Goal: Information Seeking & Learning: Find specific fact

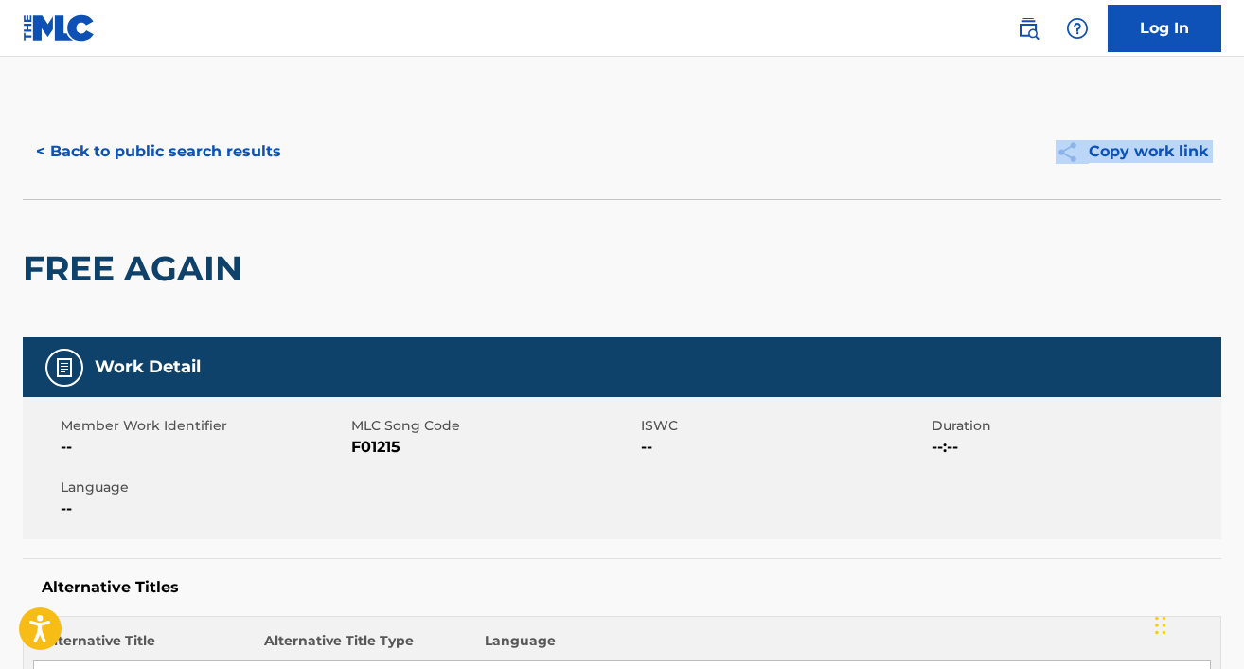
drag, startPoint x: 1241, startPoint y: 158, endPoint x: 1242, endPoint y: 241, distance: 82.4
click at [1036, 27] on img at bounding box center [1028, 28] width 23 height 23
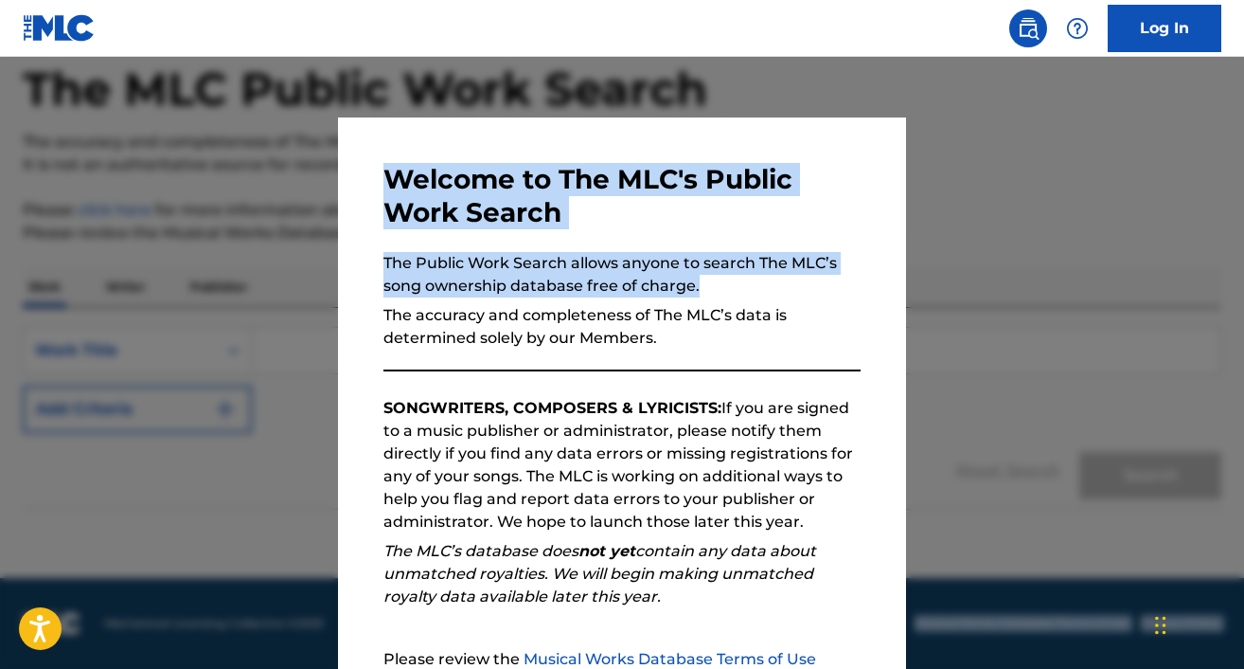
scroll to position [198, 0]
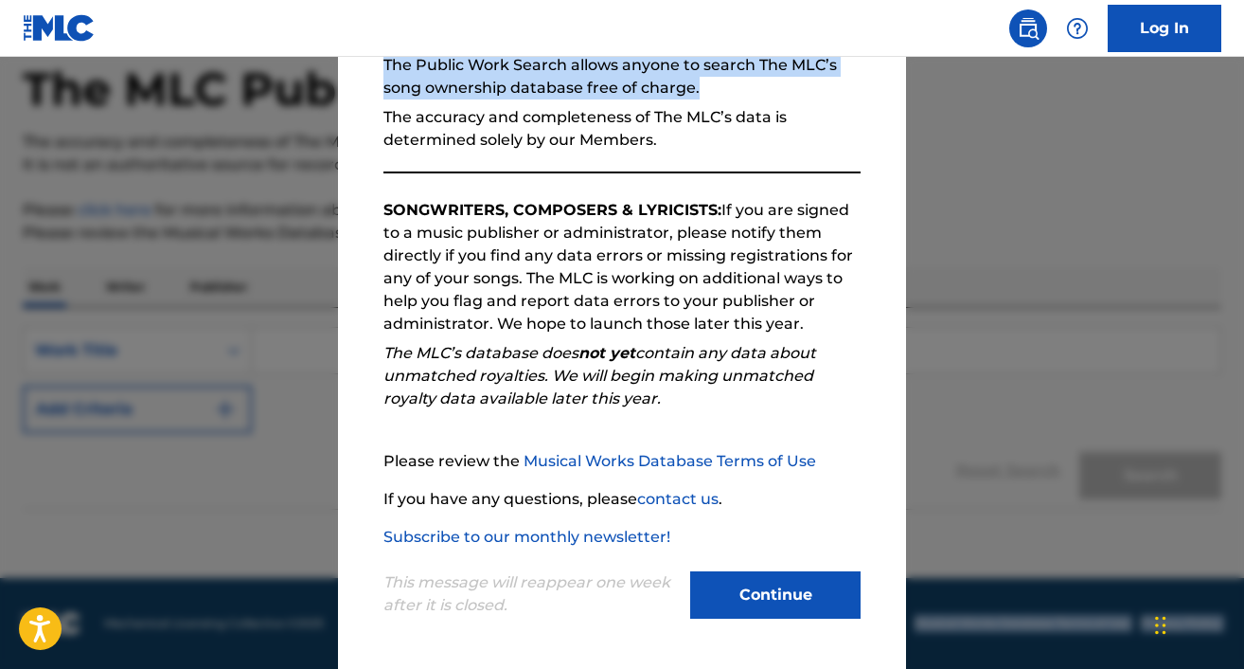
drag, startPoint x: 735, startPoint y: 327, endPoint x: 801, endPoint y: 713, distance: 392.0
click at [801, 574] on html "Accessibility Screen-Reader Guide, Feedback, and Issue Reporting | New window C…" at bounding box center [622, 239] width 1244 height 669
click at [739, 589] on button "Continue" at bounding box center [775, 594] width 170 height 47
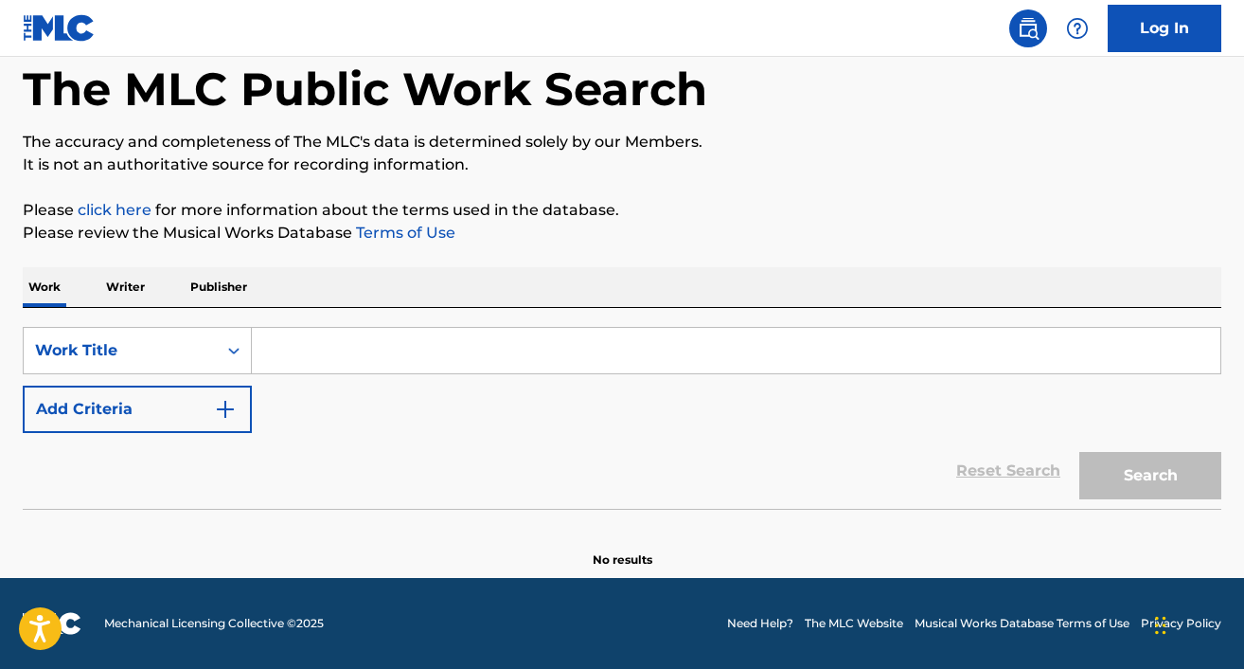
click at [303, 340] on input "Search Form" at bounding box center [736, 350] width 969 height 45
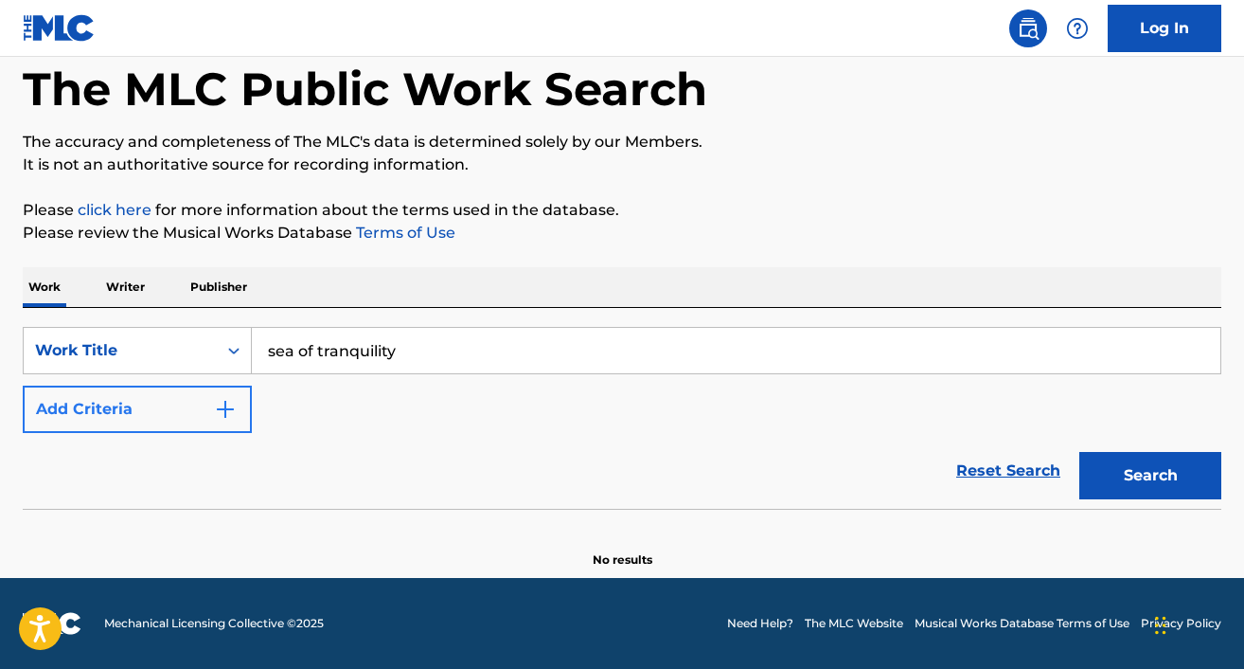
type input "sea of tranquility"
click at [216, 406] on img "Search Form" at bounding box center [225, 409] width 23 height 23
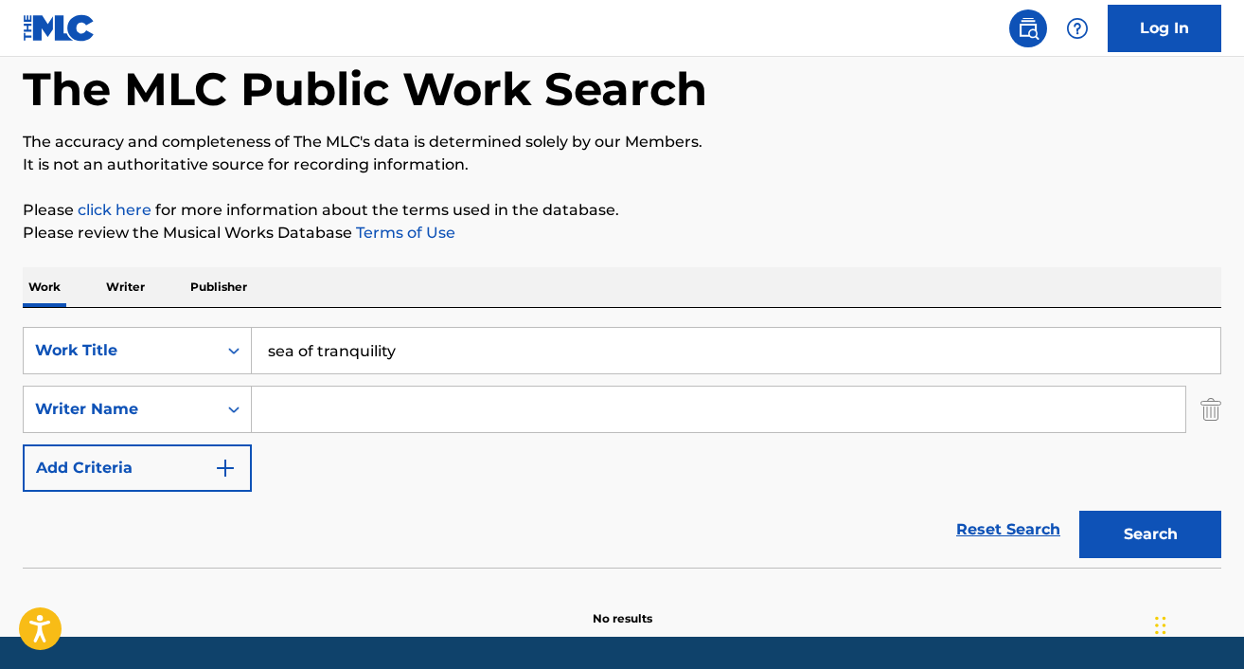
click at [313, 414] on input "Search Form" at bounding box center [719, 408] width 934 height 45
click at [1079, 510] on button "Search" at bounding box center [1150, 533] width 142 height 47
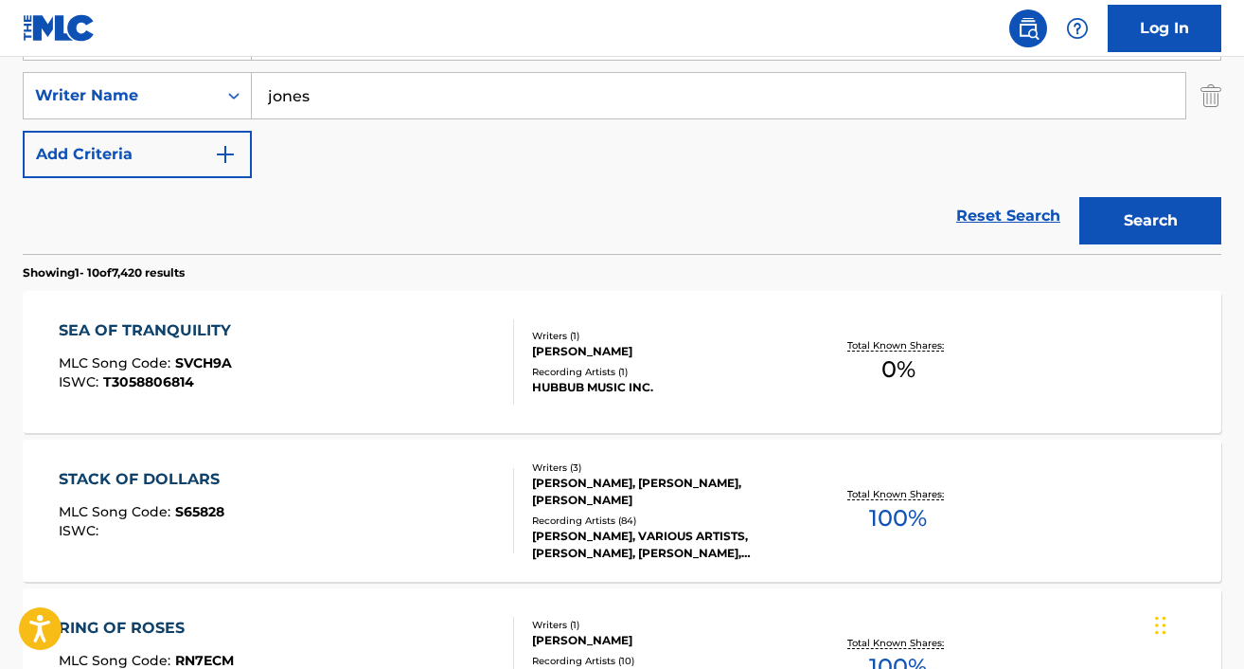
scroll to position [0, 0]
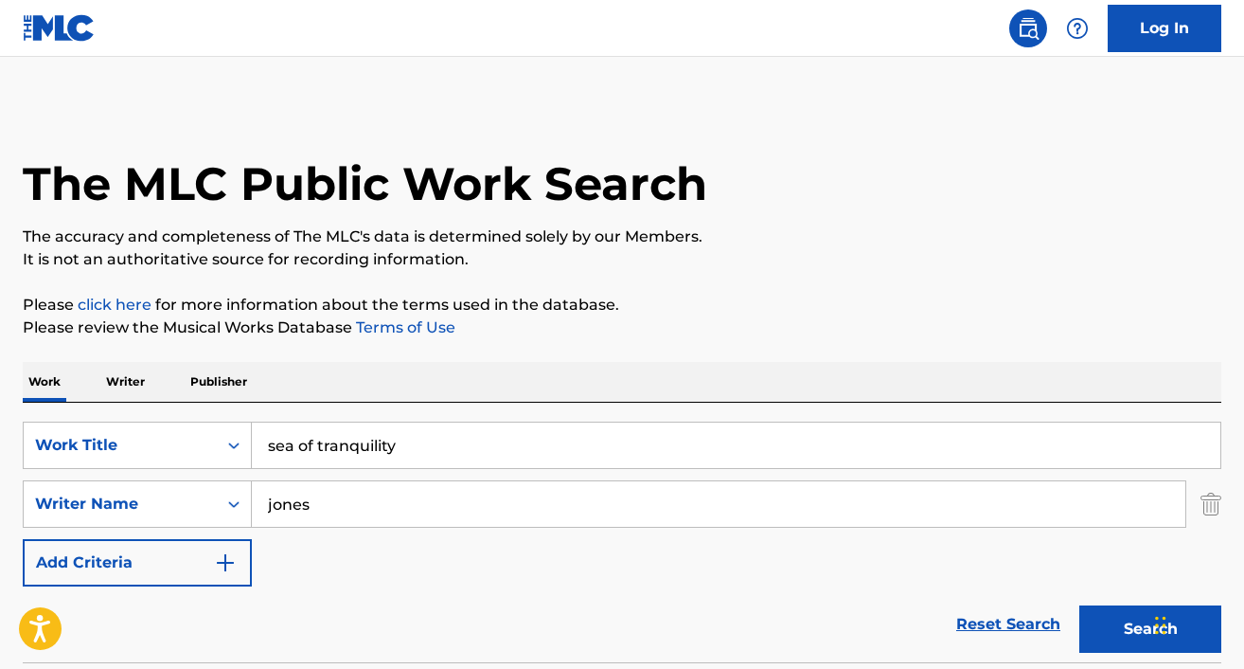
click at [290, 502] on input "jones" at bounding box center [719, 503] width 934 height 45
type input "\"
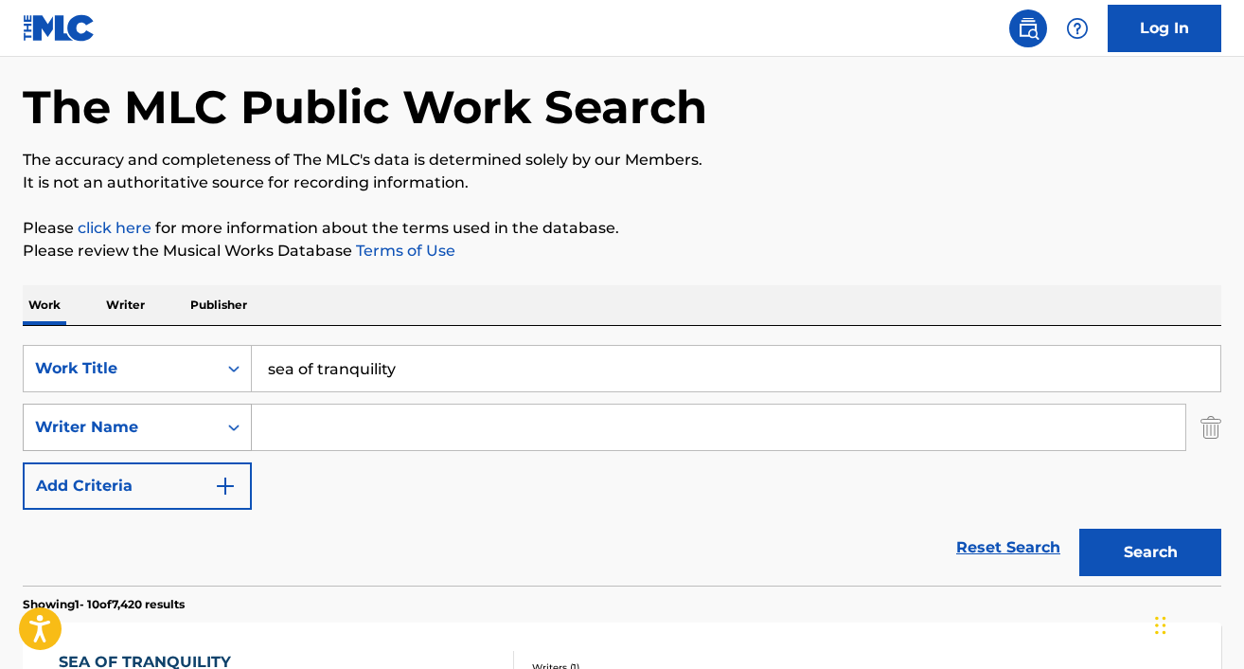
click at [236, 451] on div "Writer Name" at bounding box center [137, 426] width 229 height 47
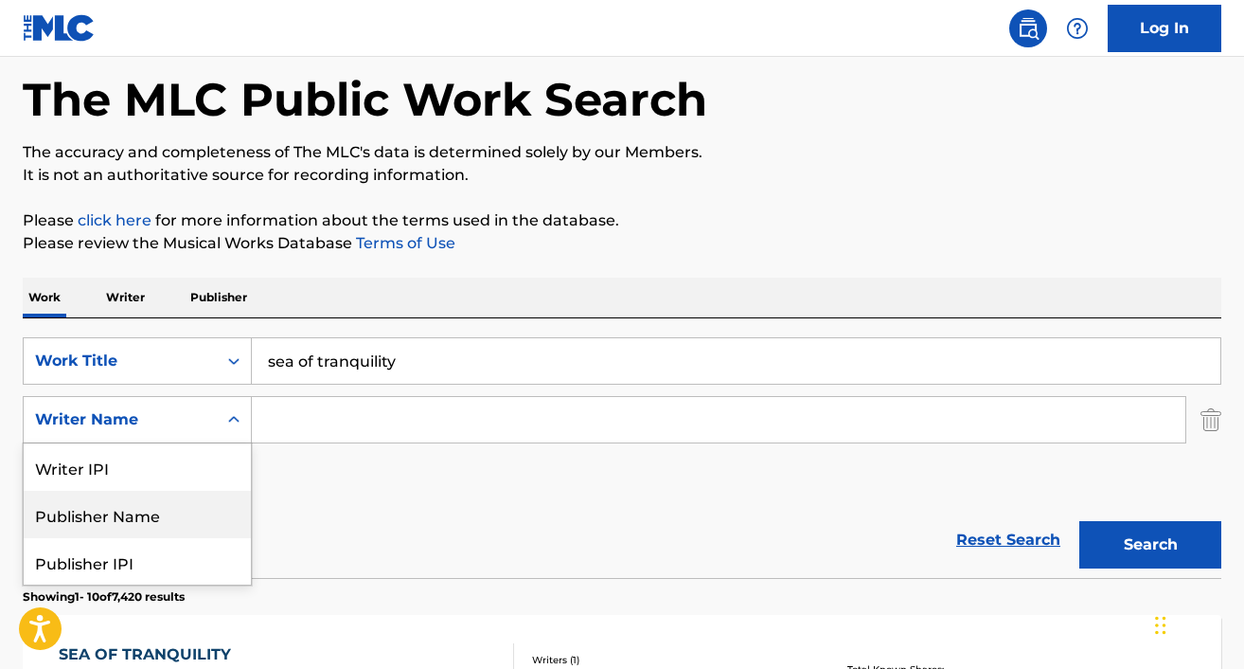
scroll to position [97, 0]
